Goal: Find specific page/section: Find specific page/section

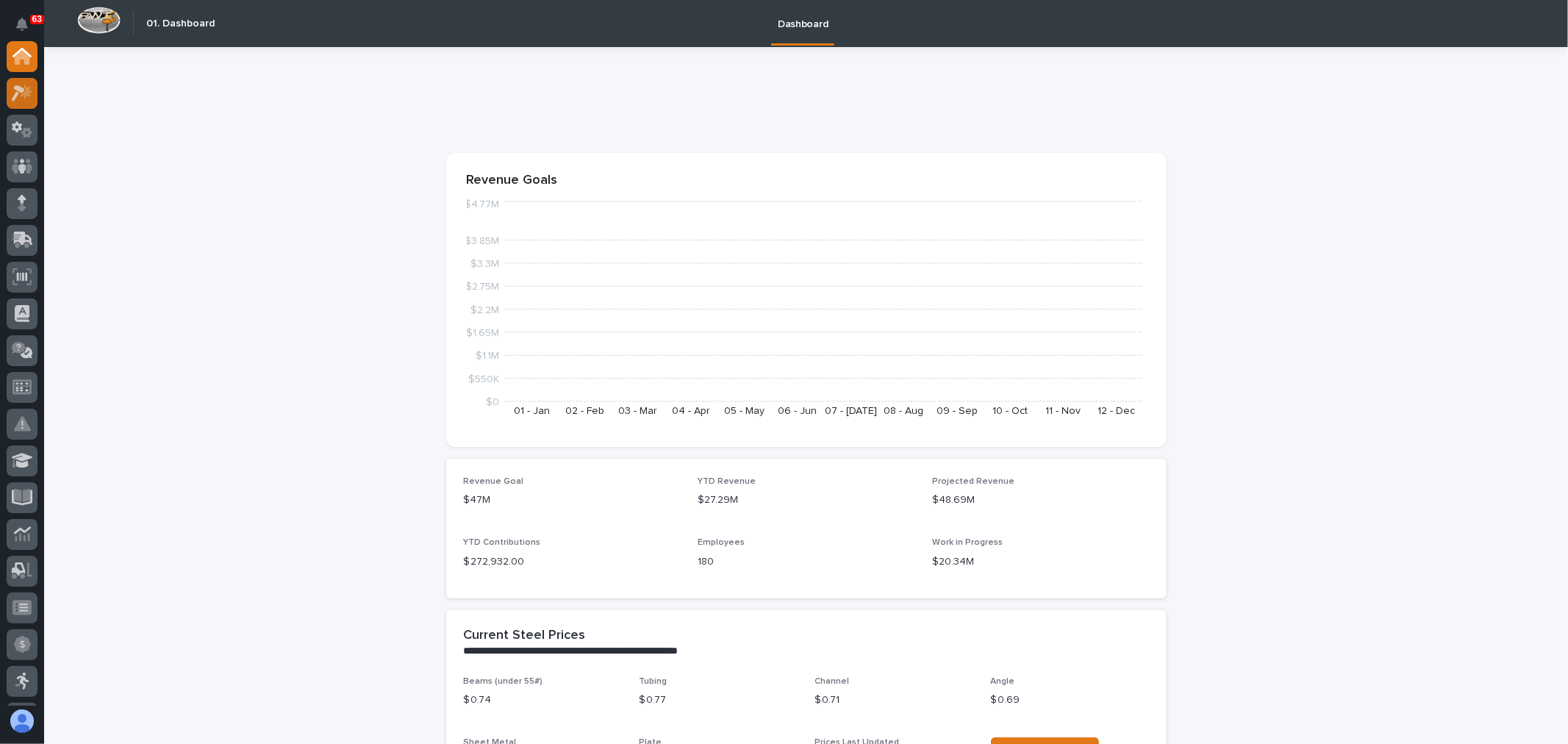
click at [22, 92] on icon at bounding box center [22, 93] width 21 height 17
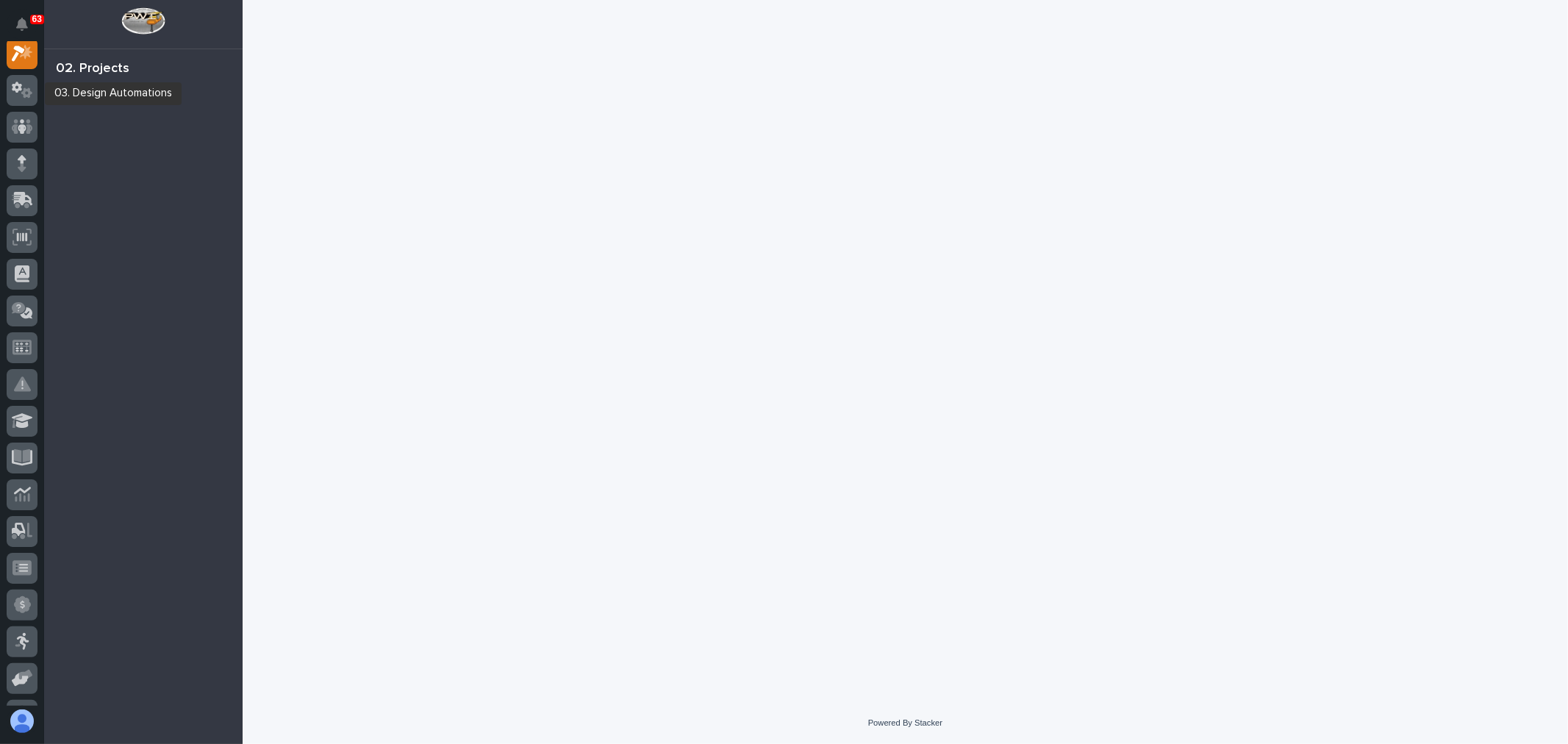
scroll to position [36, 0]
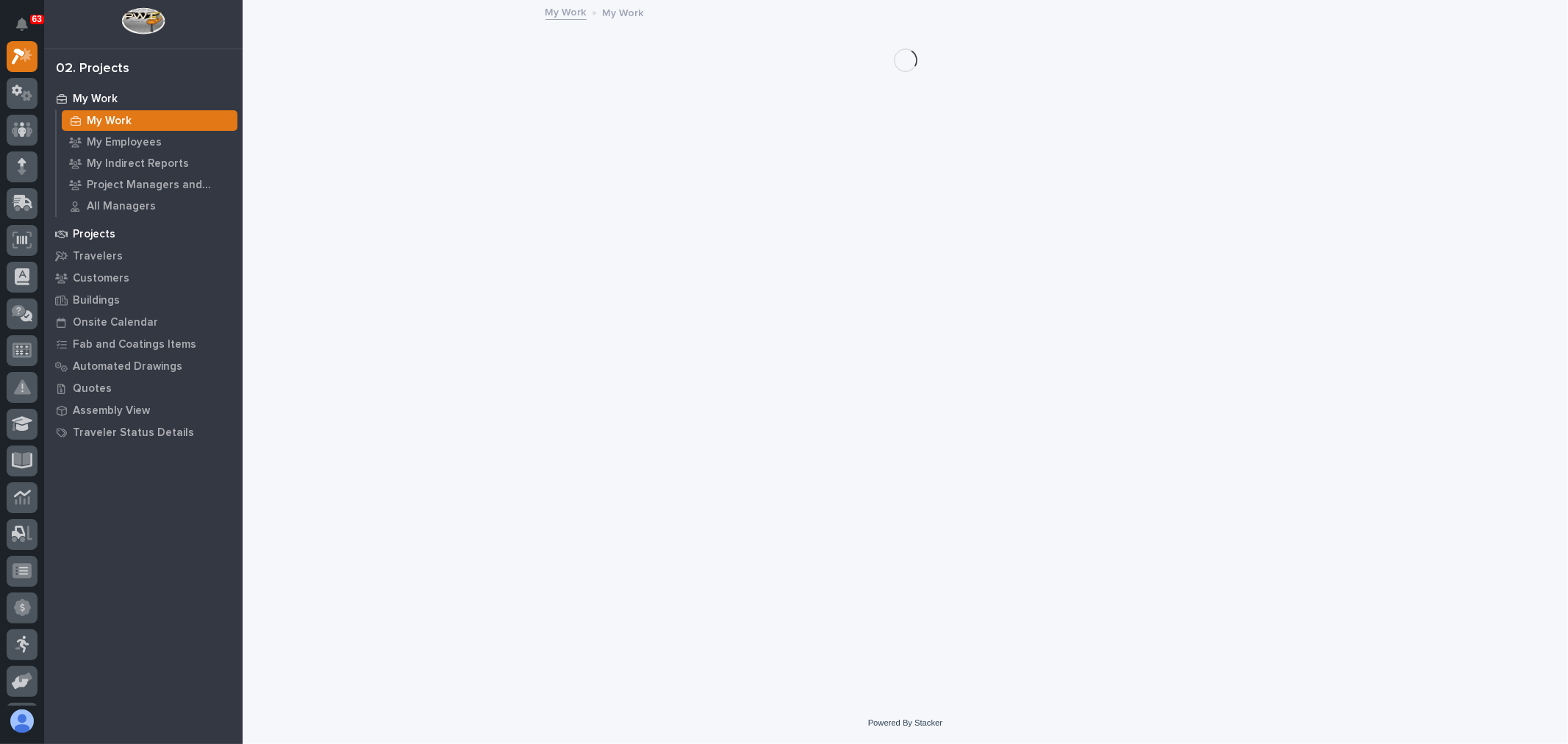
click at [119, 229] on div "Projects" at bounding box center [143, 233] width 191 height 21
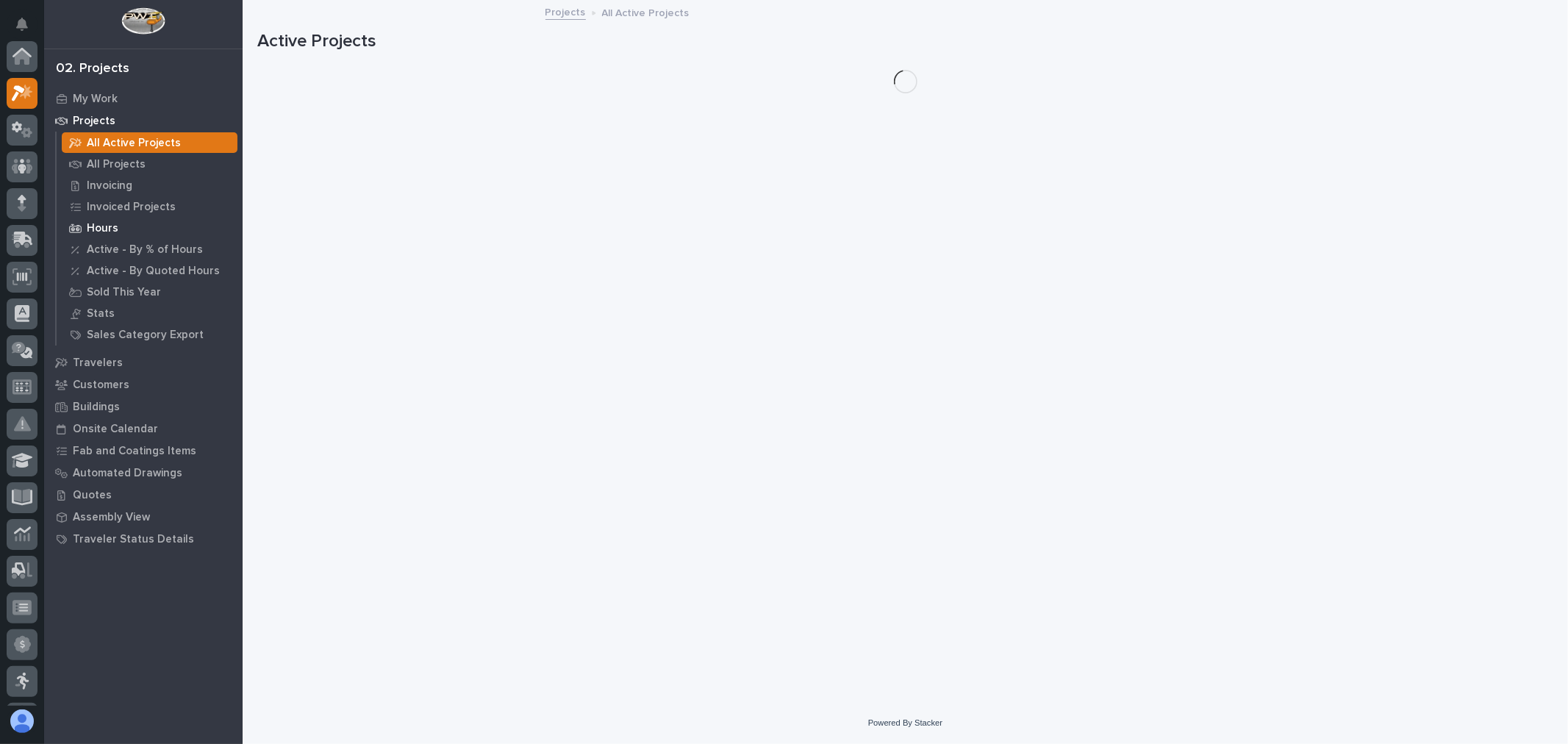
scroll to position [36, 0]
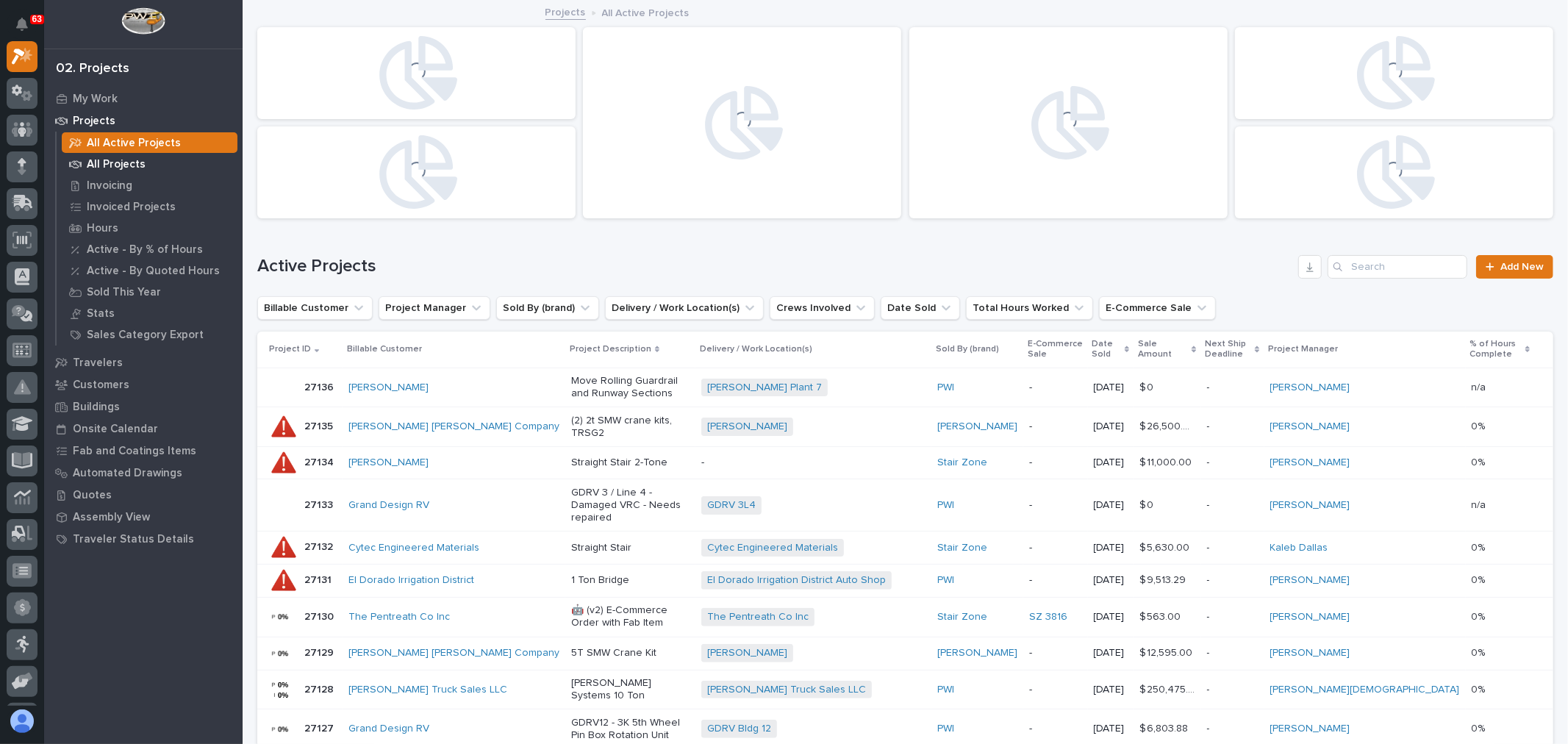
click at [109, 164] on p "All Projects" at bounding box center [116, 164] width 59 height 13
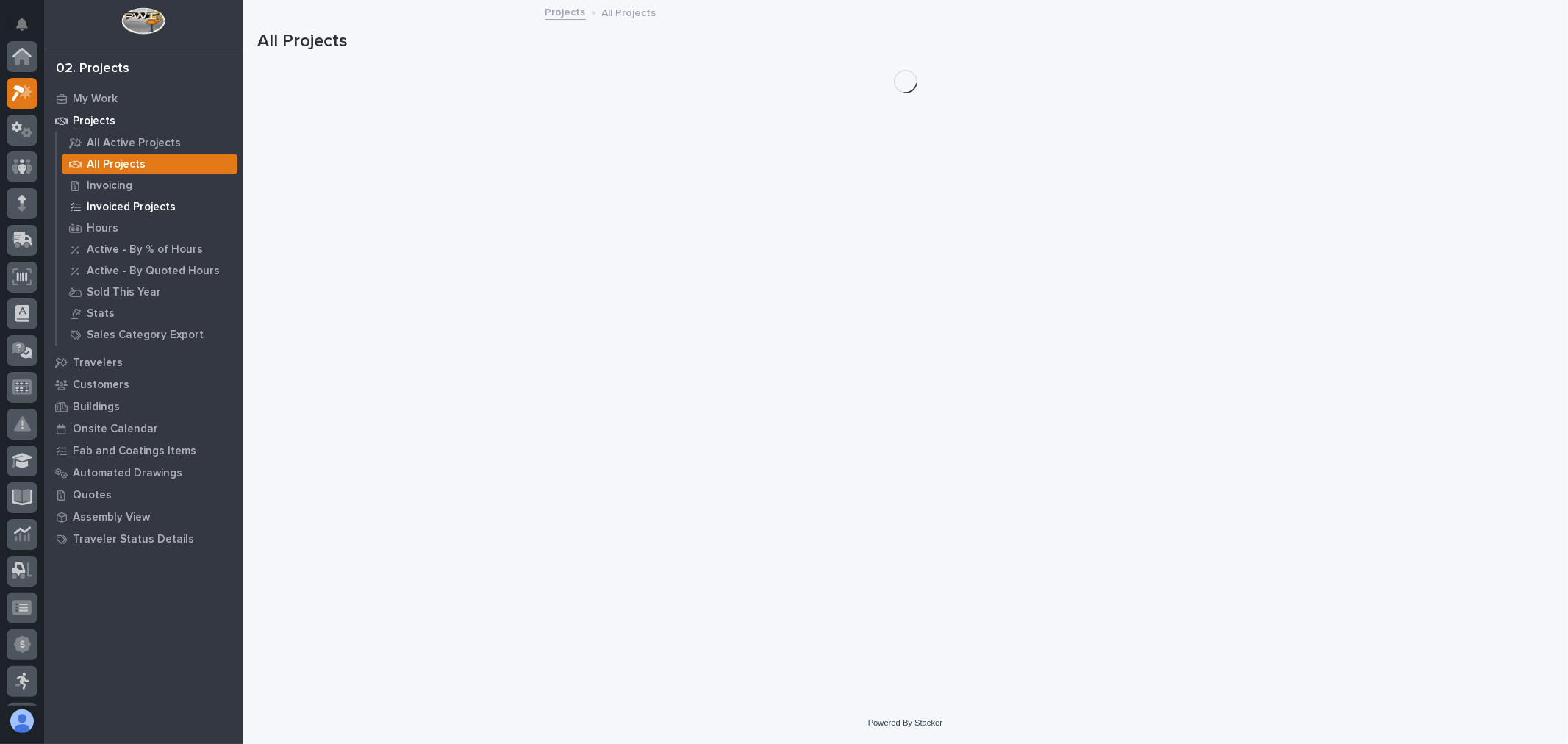
scroll to position [36, 0]
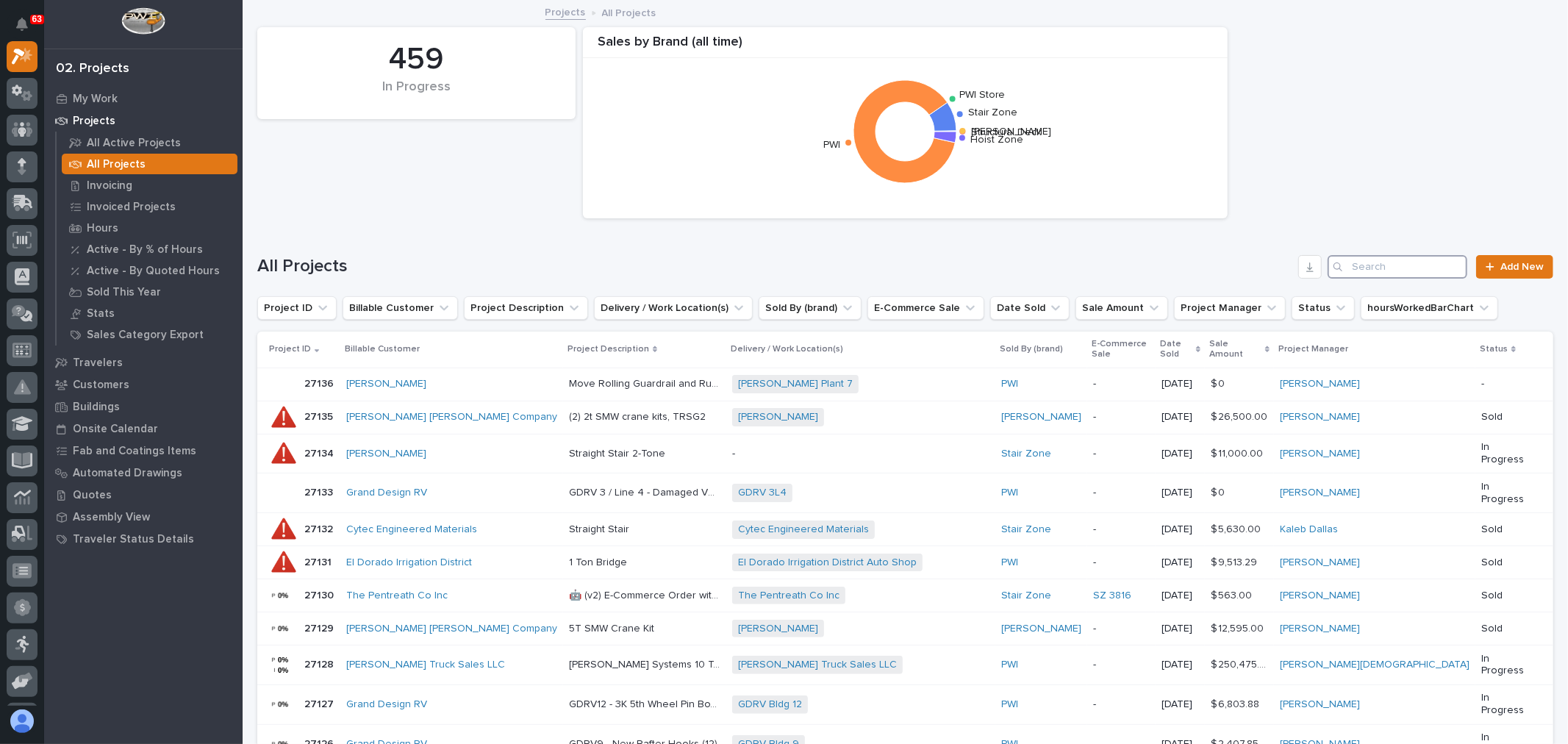
click at [1041, 262] on input "Search" at bounding box center [1398, 266] width 140 height 23
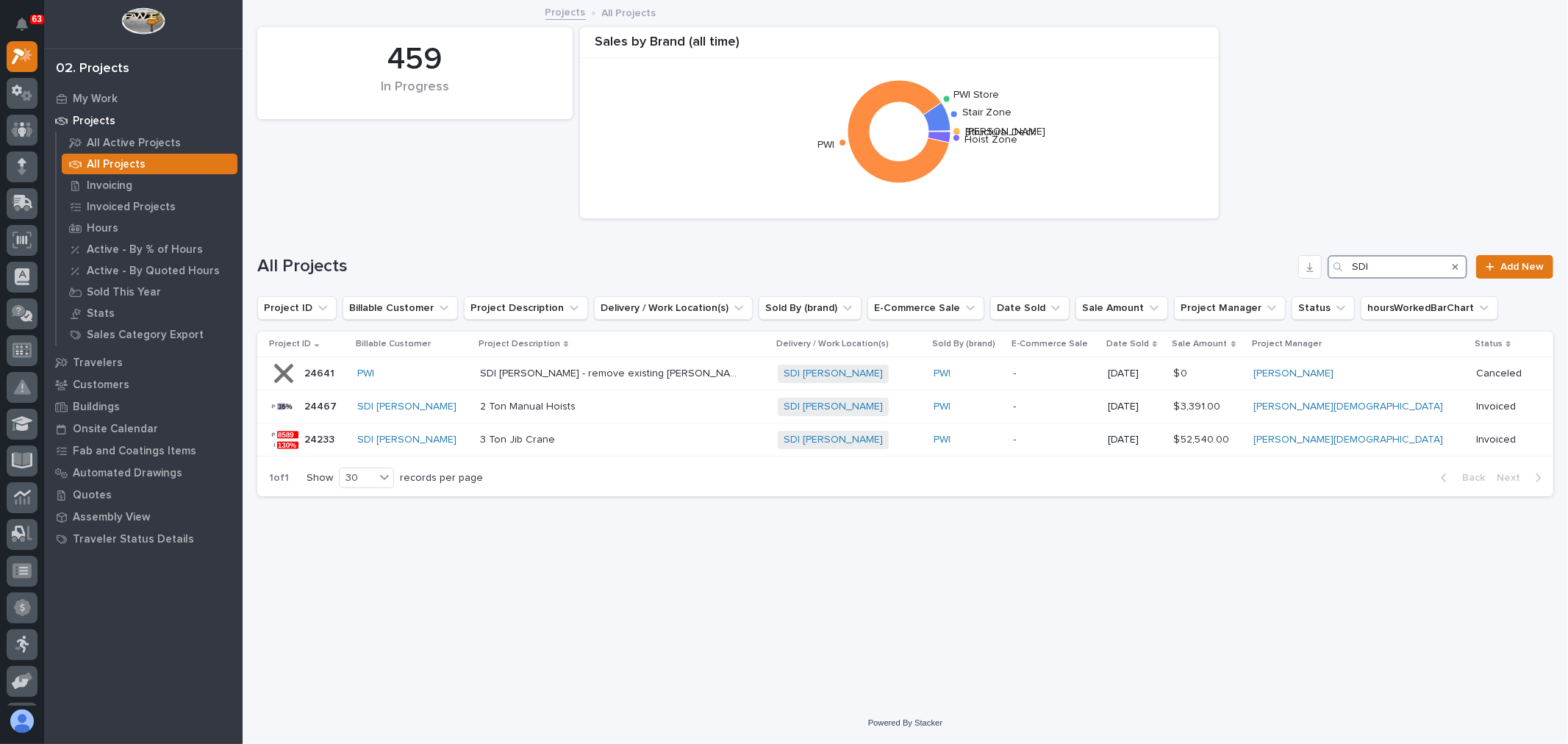
click at [1041, 273] on input "SDI" at bounding box center [1398, 266] width 140 height 23
type input "S"
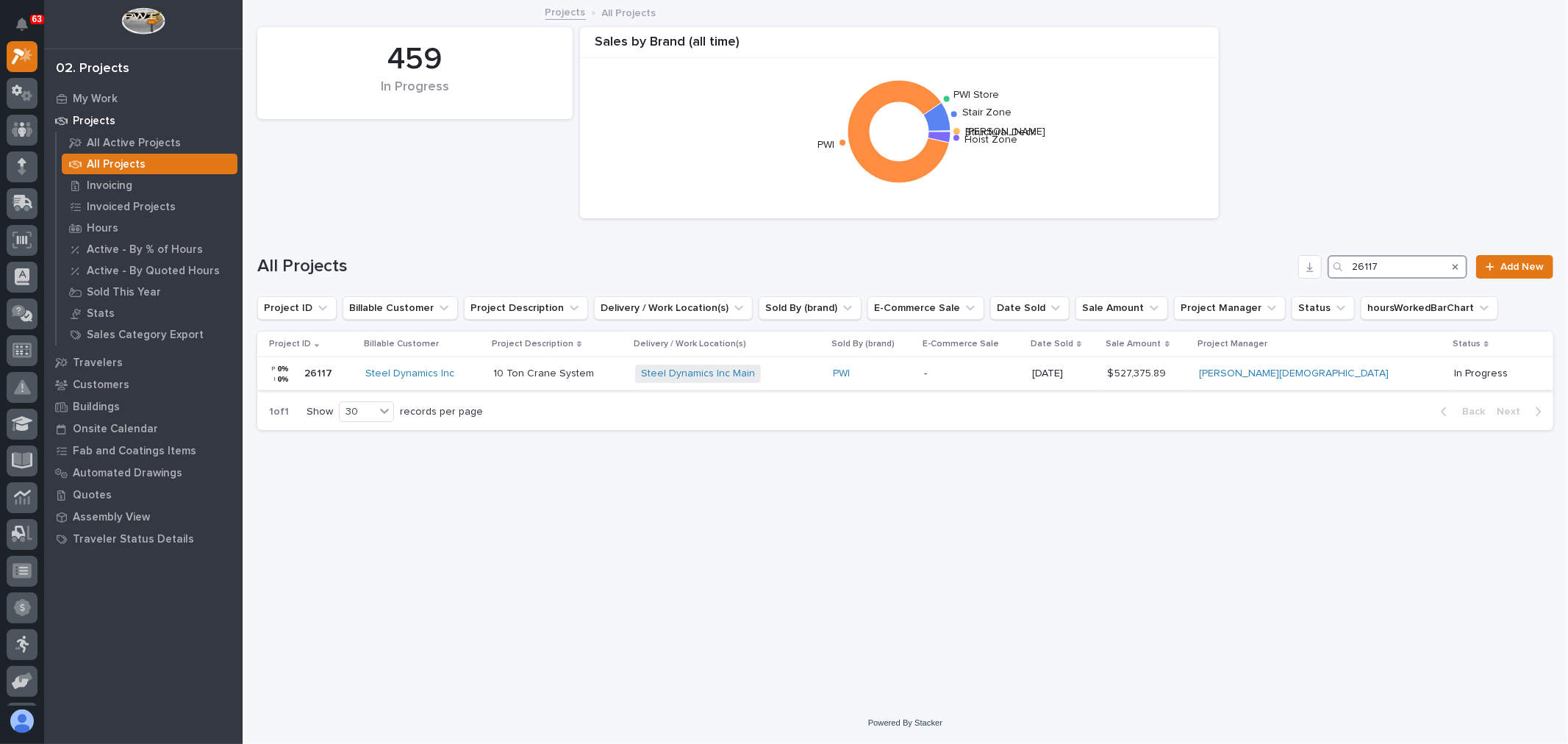
type input "26117"
click at [1021, 376] on p "-" at bounding box center [972, 373] width 96 height 12
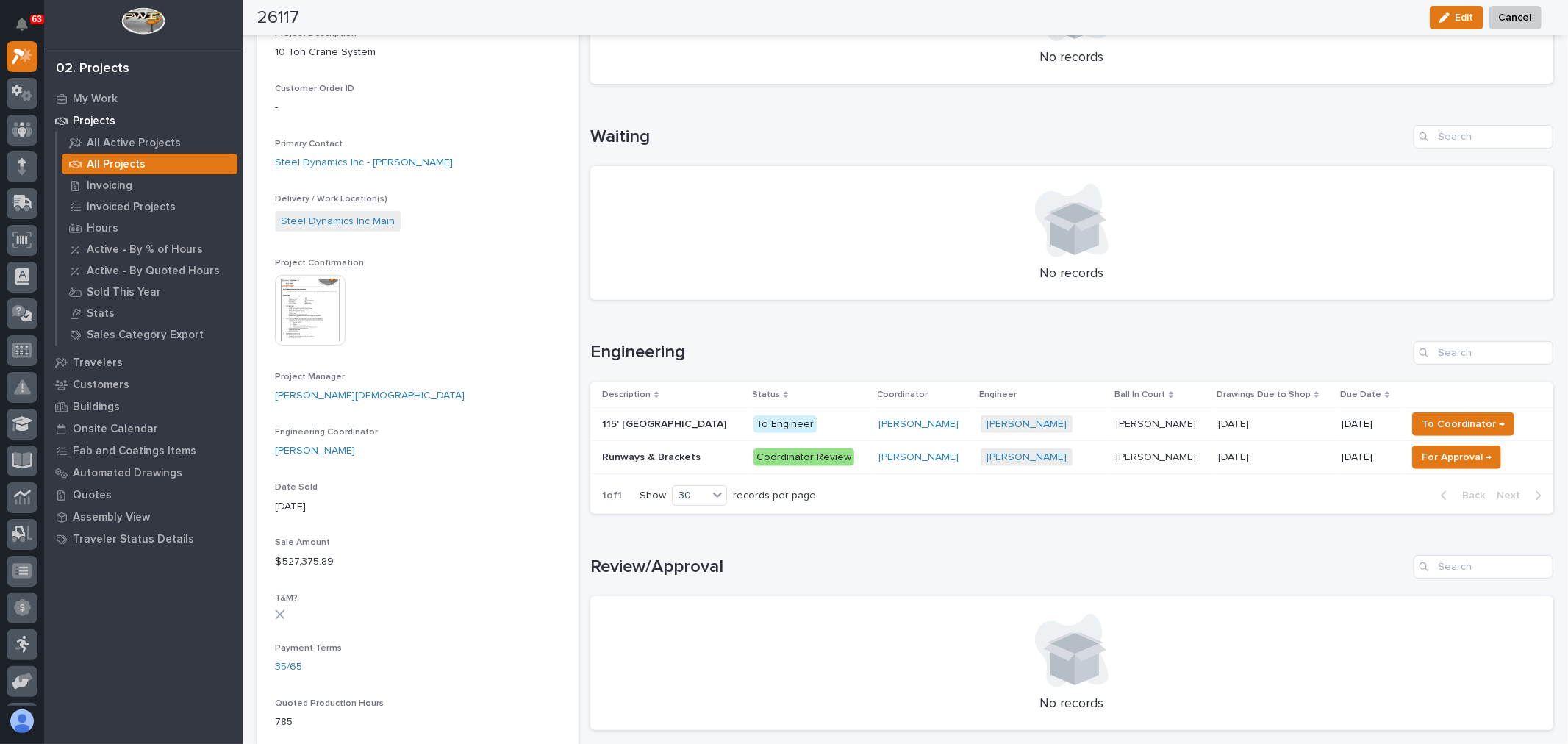
scroll to position [322, 0]
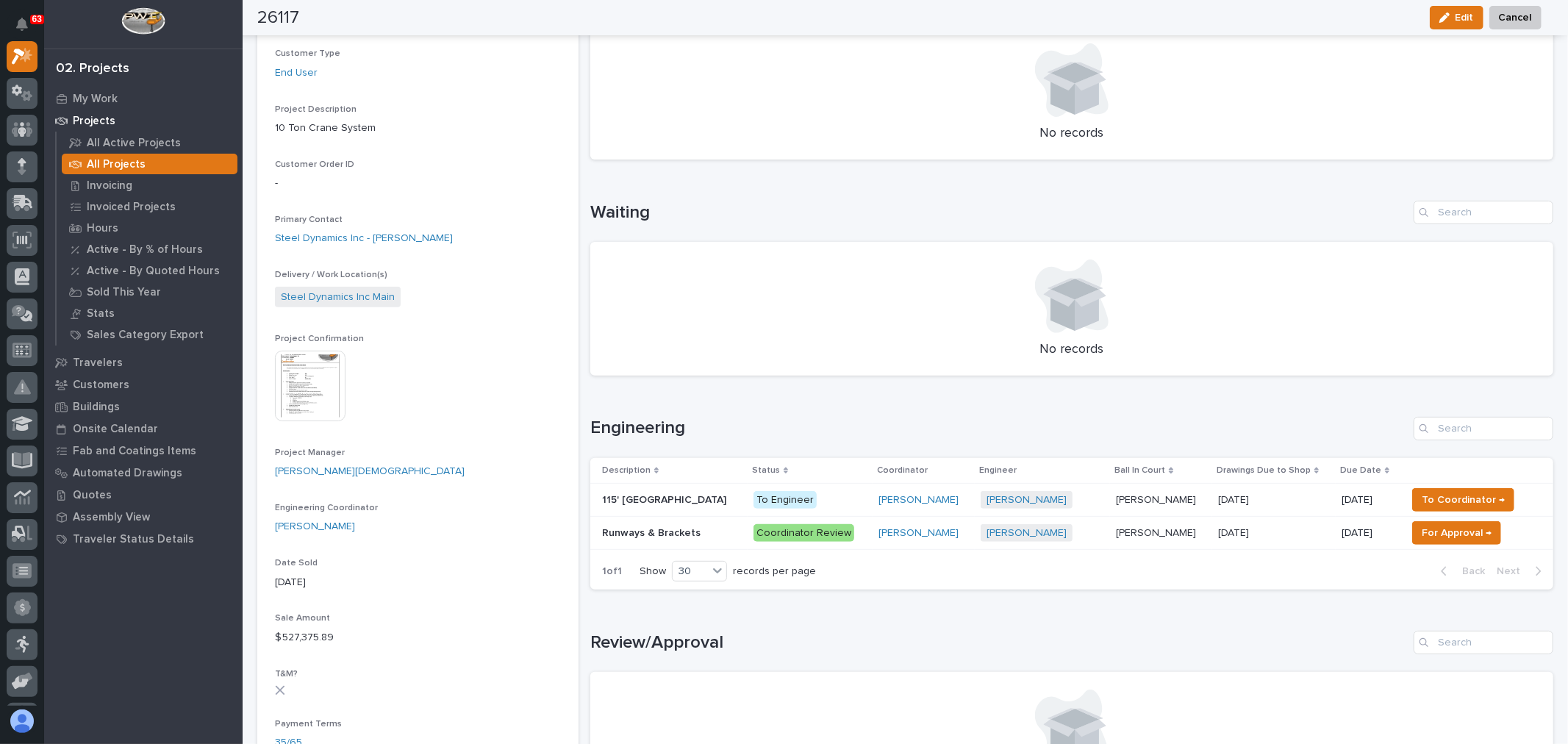
click at [309, 363] on img at bounding box center [311, 386] width 71 height 71
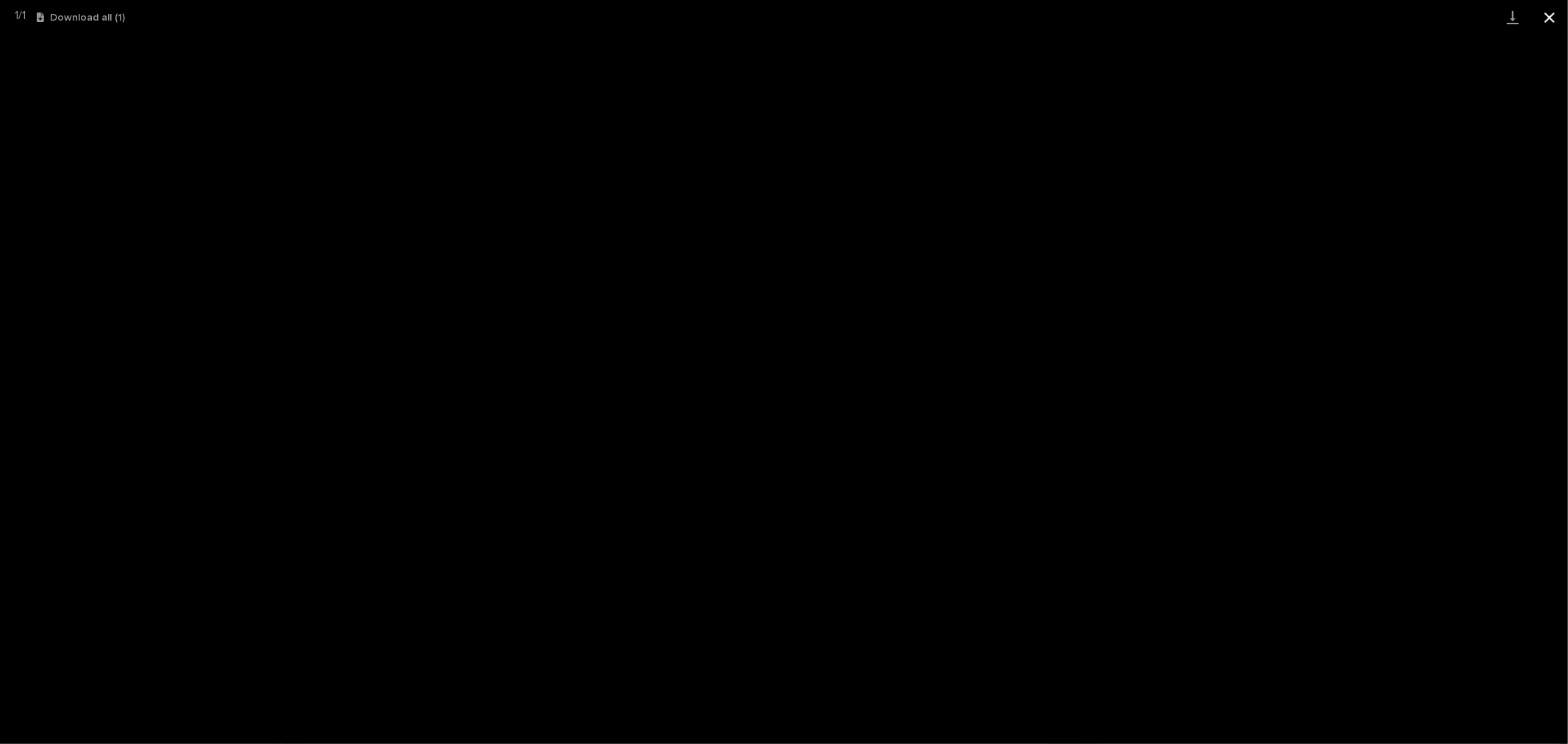
click at [1041, 12] on button "Close gallery" at bounding box center [1549, 17] width 36 height 35
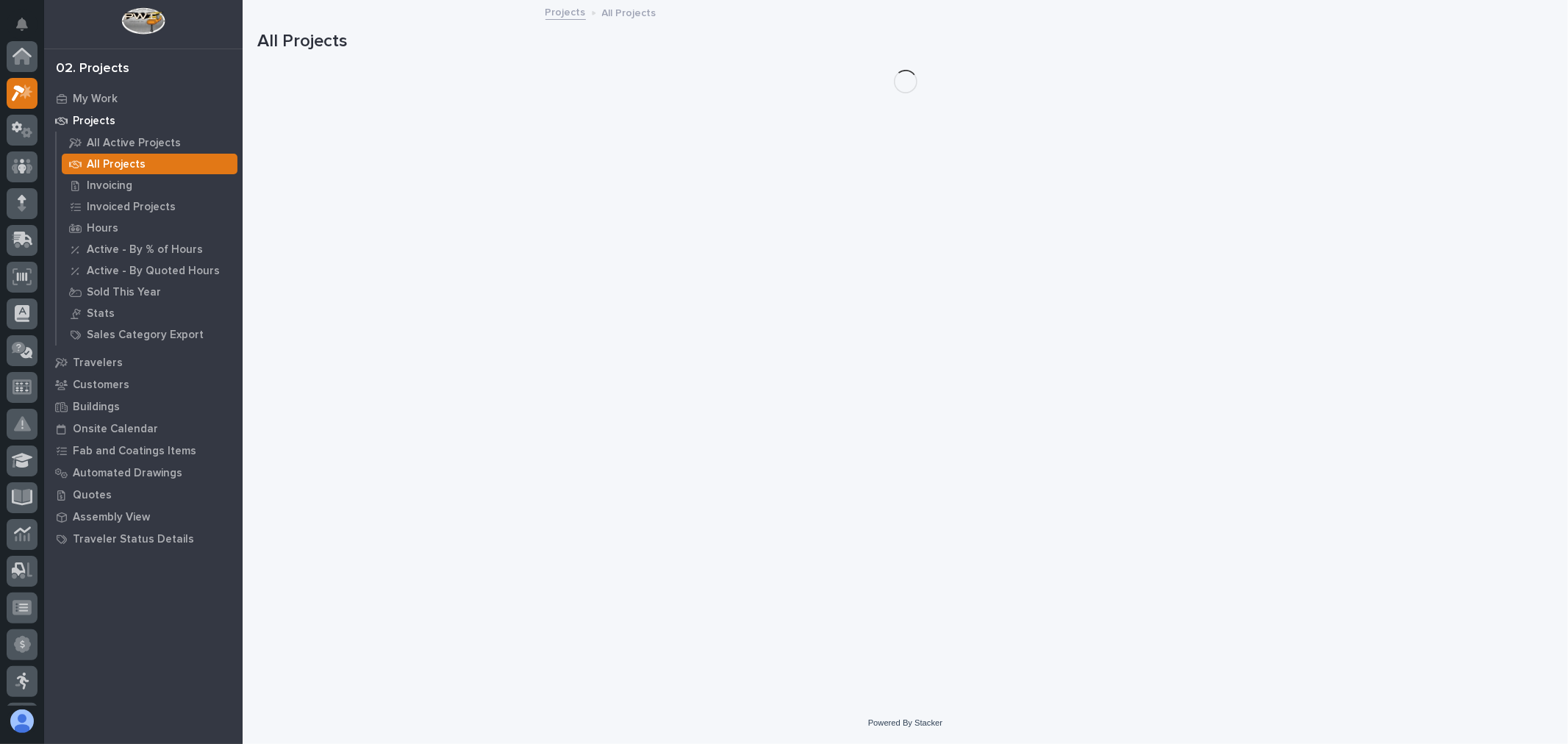
scroll to position [40, 0]
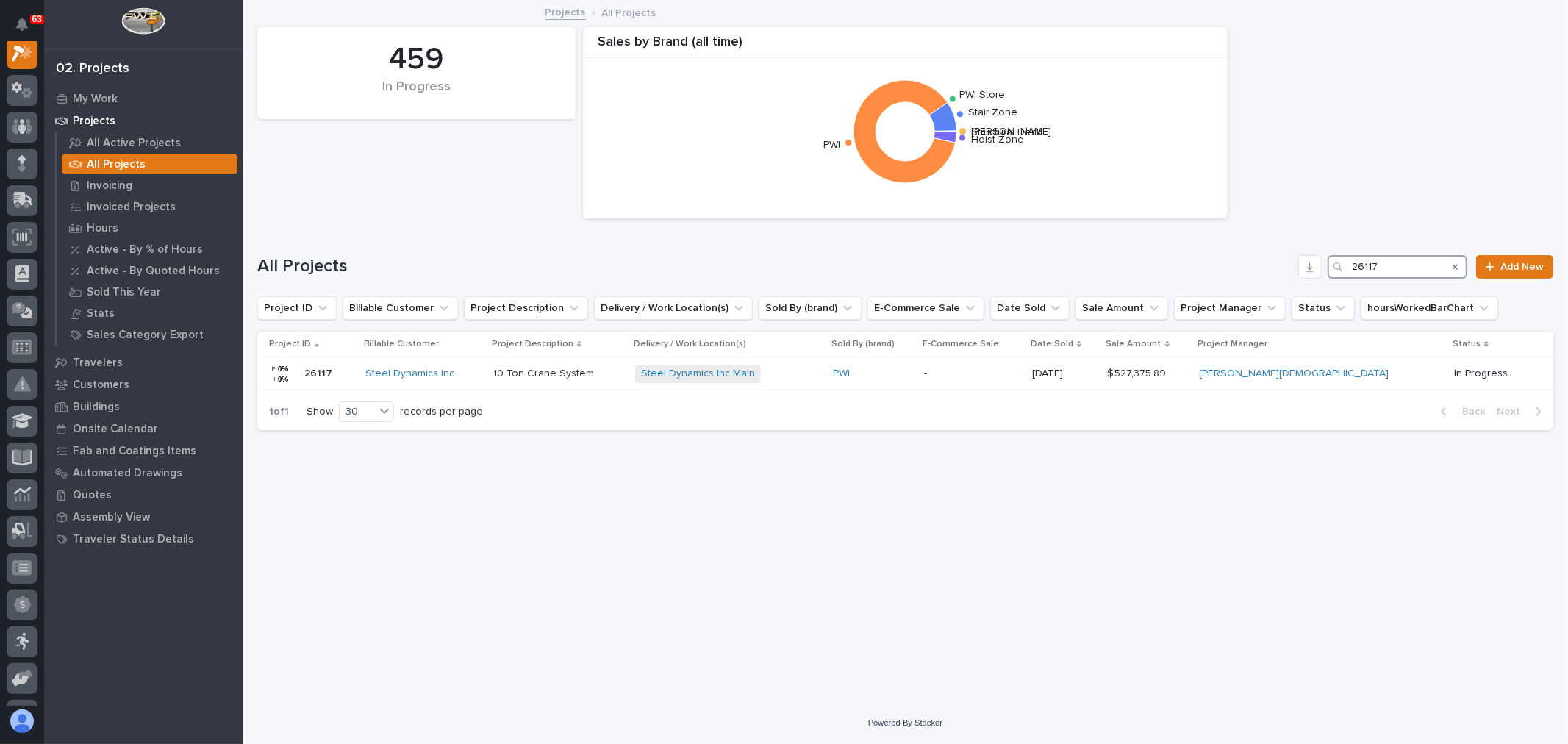
drag, startPoint x: 1393, startPoint y: 262, endPoint x: 1343, endPoint y: 263, distance: 50.0
click at [1041, 263] on div "26117" at bounding box center [1398, 266] width 140 height 23
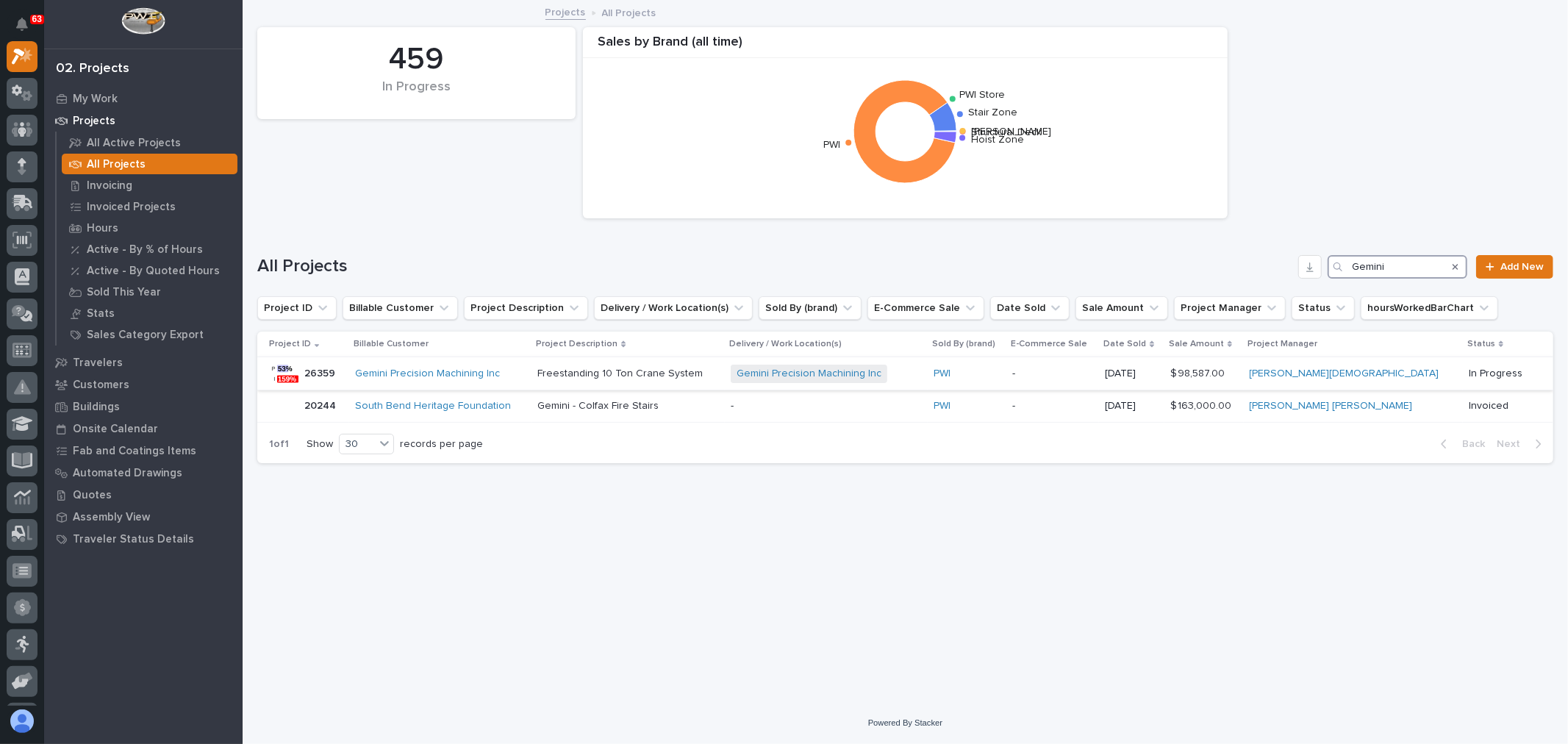
type input "Gemini"
click at [719, 375] on p at bounding box center [628, 373] width 181 height 12
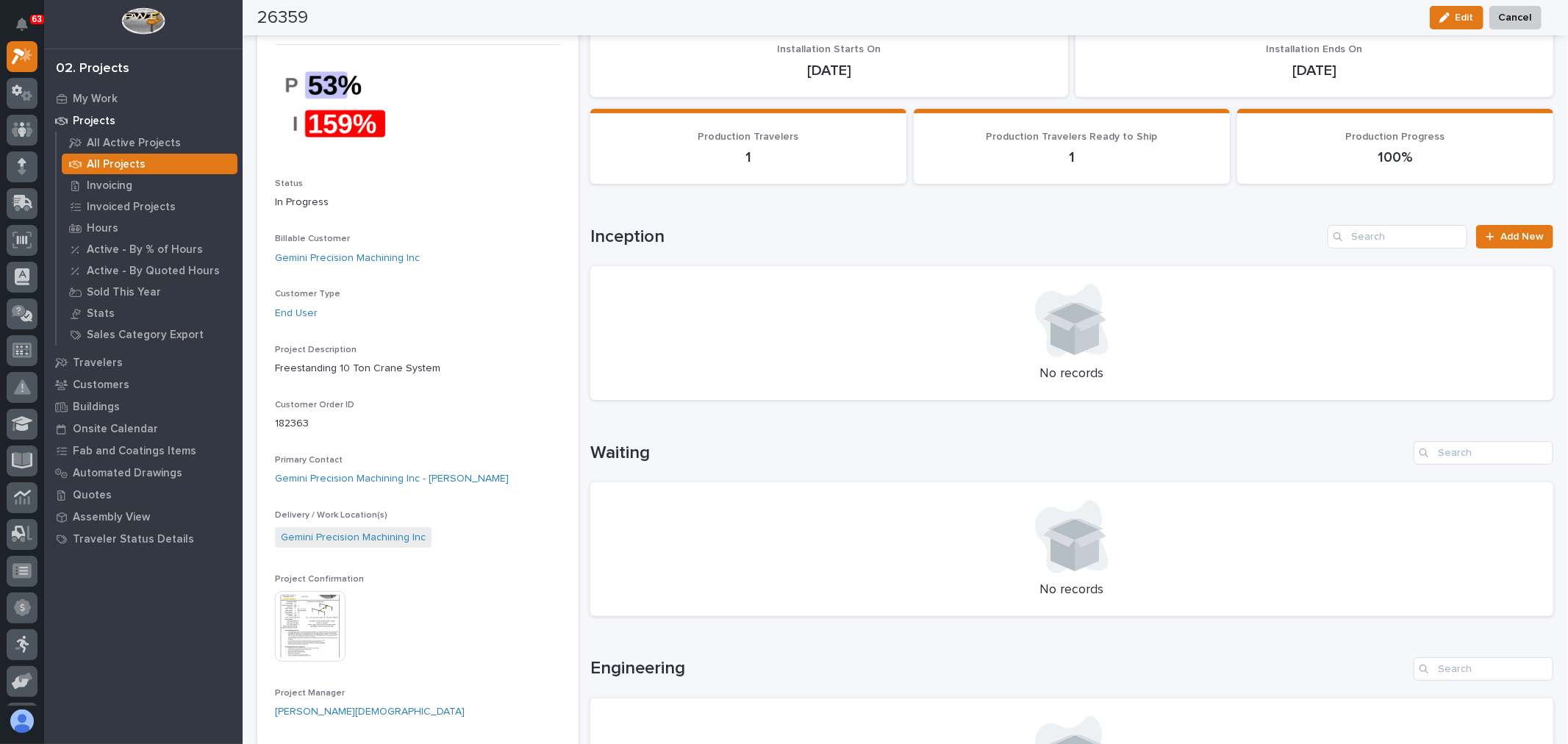
scroll to position [163, 0]
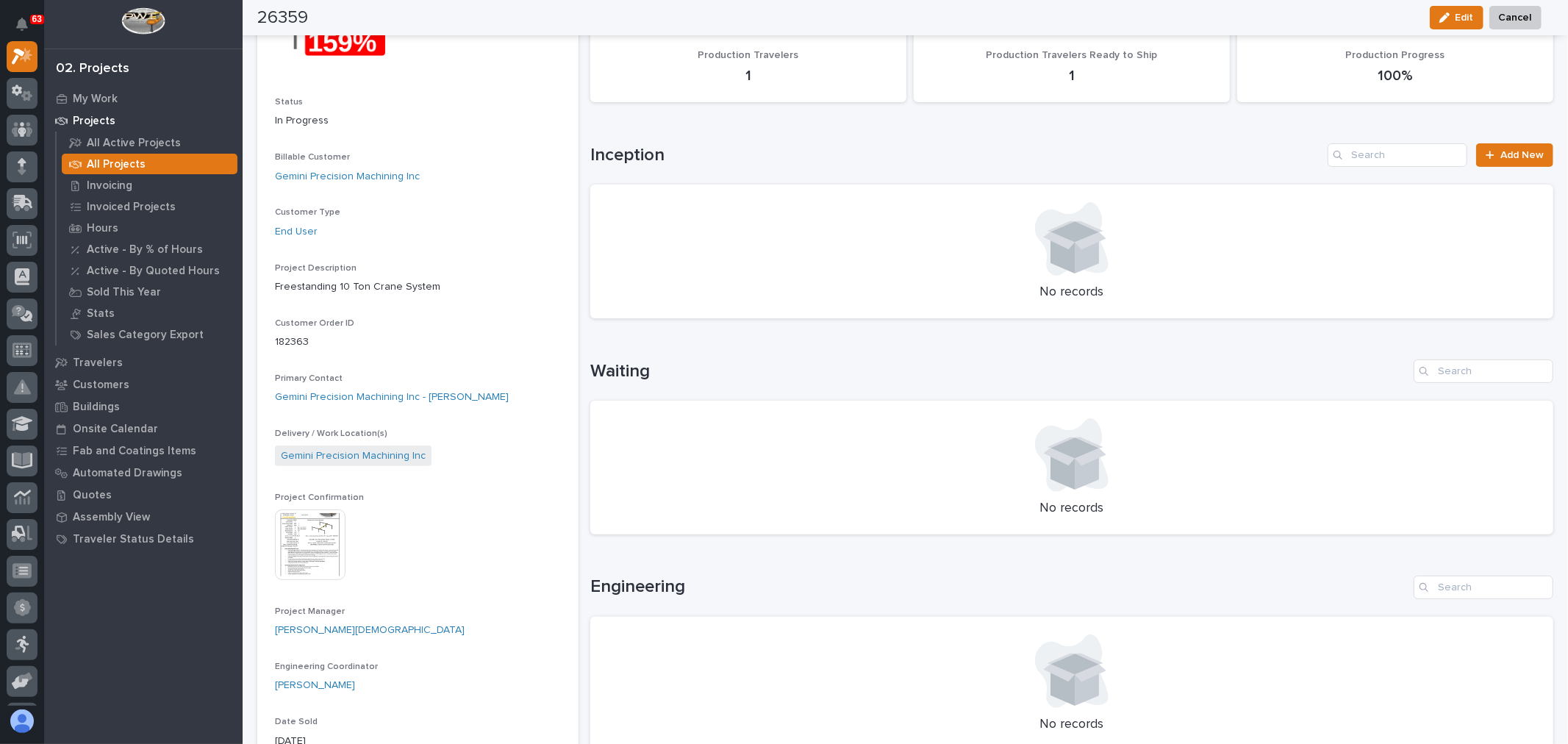
click at [303, 469] on img at bounding box center [311, 545] width 71 height 71
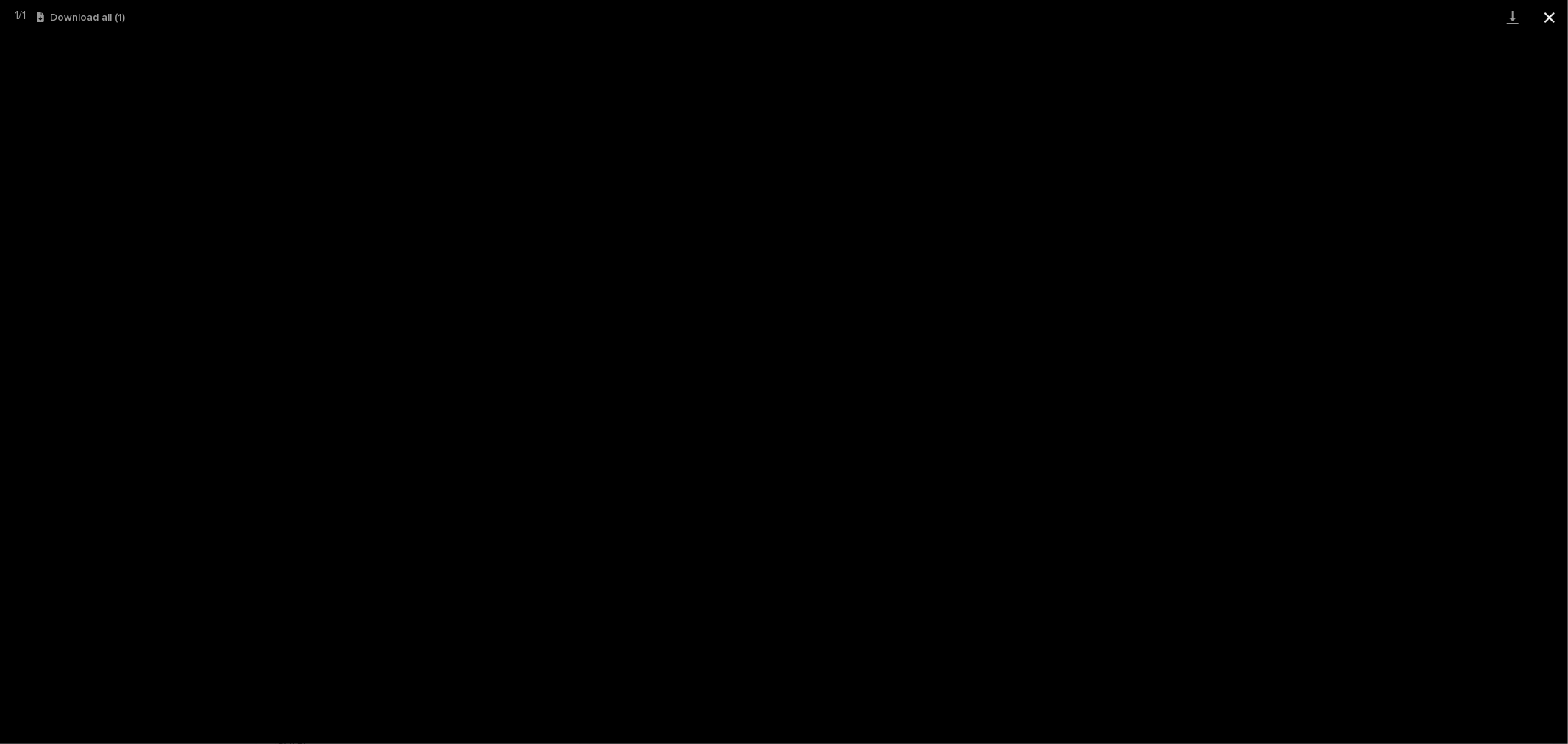
click at [1041, 16] on button "Close gallery" at bounding box center [1549, 17] width 36 height 35
